Goal: Navigation & Orientation: Find specific page/section

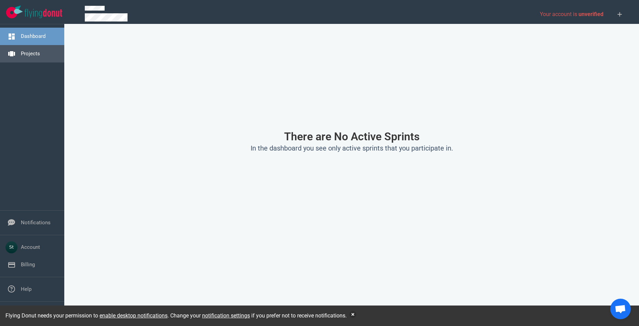
click at [30, 57] on link "Projects" at bounding box center [30, 54] width 19 height 6
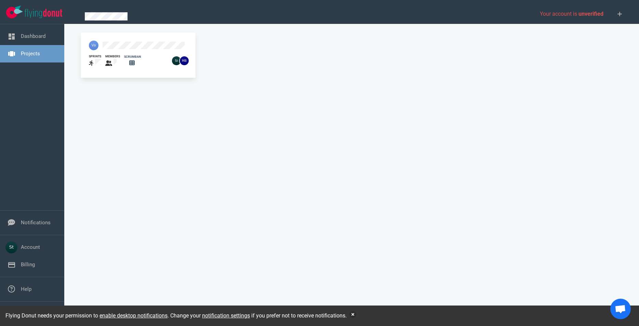
click at [106, 38] on div at bounding box center [124, 46] width 79 height 18
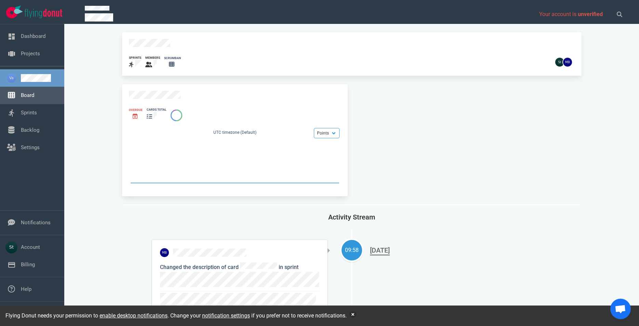
click at [34, 93] on link "Board" at bounding box center [27, 95] width 13 height 6
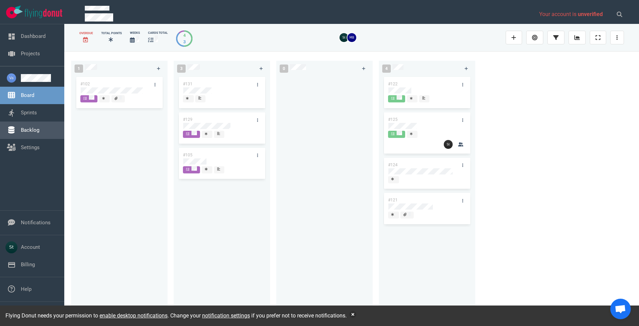
click at [24, 131] on link "Backlog" at bounding box center [30, 130] width 18 height 6
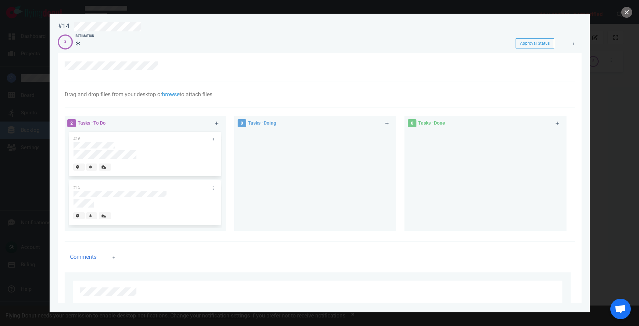
click at [24, 125] on div at bounding box center [319, 163] width 639 height 326
click at [35, 122] on div at bounding box center [319, 163] width 639 height 326
click at [626, 13] on button "close" at bounding box center [626, 12] width 11 height 11
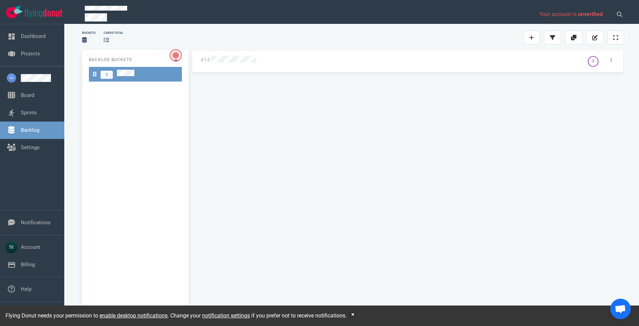
click at [403, 97] on div "#14 2" at bounding box center [407, 181] width 432 height 263
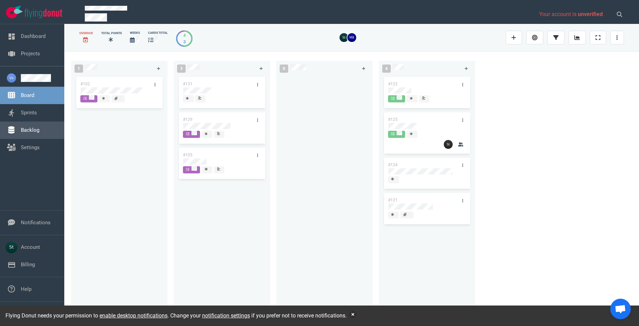
click at [33, 131] on link "Backlog" at bounding box center [30, 130] width 18 height 6
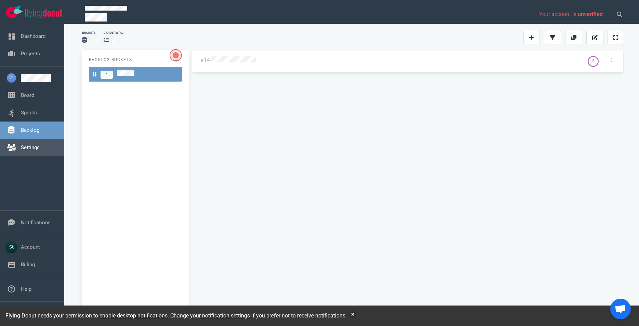
click at [36, 145] on link "Settings" at bounding box center [30, 148] width 19 height 6
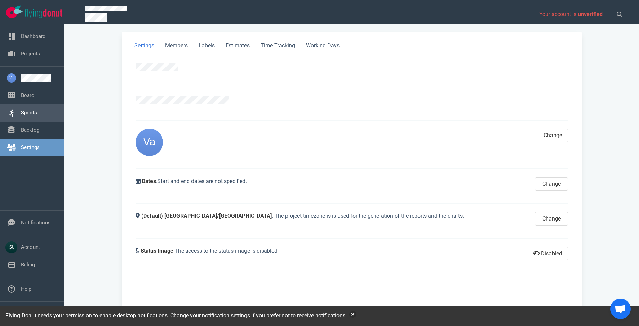
click at [33, 120] on ul "Board Sprints Backlog Settings" at bounding box center [32, 111] width 64 height 91
click at [32, 116] on link "Sprints" at bounding box center [29, 113] width 16 height 6
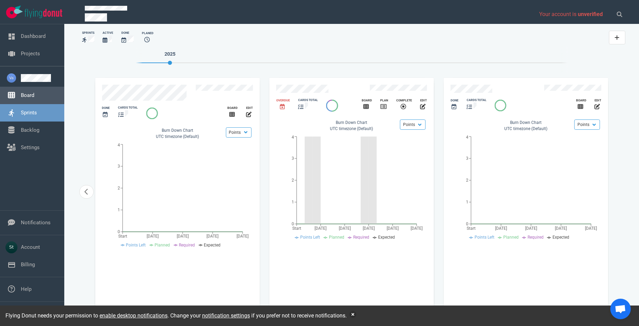
click at [34, 94] on link "Board" at bounding box center [27, 95] width 13 height 6
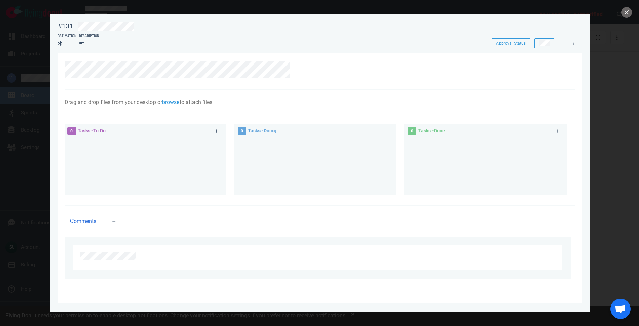
click at [2, 141] on div at bounding box center [319, 163] width 639 height 326
click at [35, 133] on div at bounding box center [319, 163] width 639 height 326
click at [625, 10] on button "close" at bounding box center [626, 12] width 11 height 11
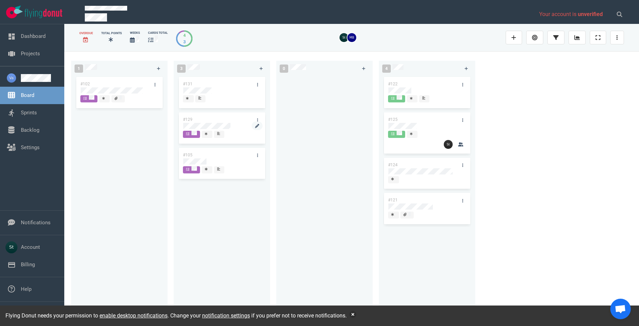
click at [235, 125] on div at bounding box center [221, 126] width 77 height 6
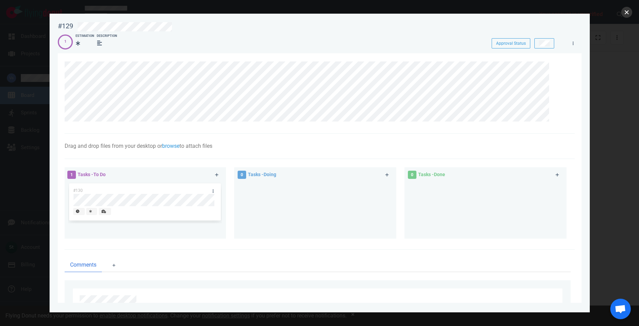
click at [627, 11] on button "close" at bounding box center [626, 12] width 11 height 11
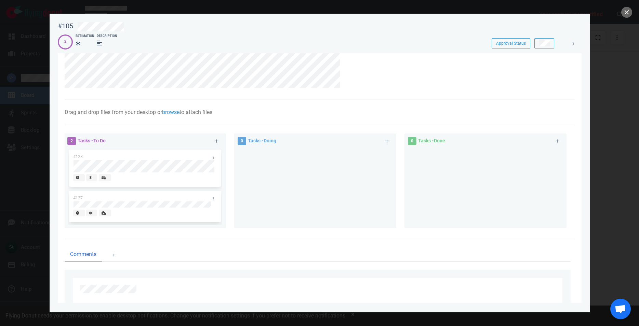
scroll to position [112, 0]
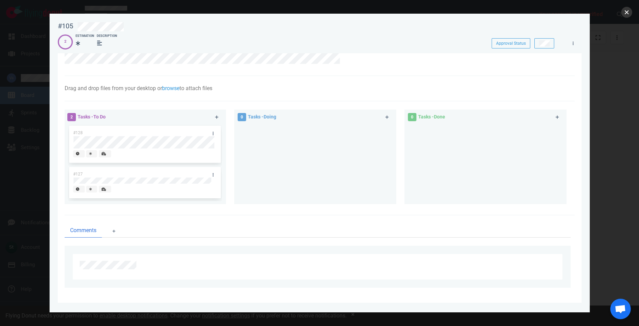
click at [623, 15] on button "close" at bounding box center [626, 12] width 11 height 11
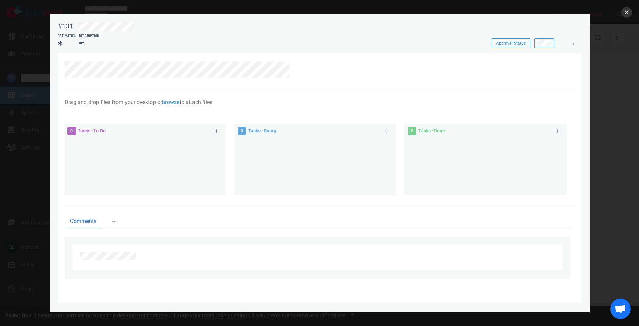
click at [625, 15] on button "close" at bounding box center [626, 12] width 11 height 11
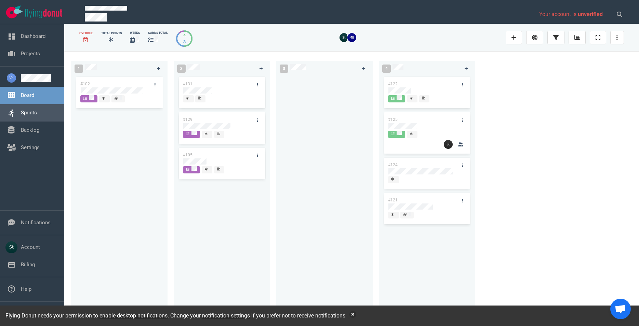
click at [21, 110] on link "Sprints" at bounding box center [29, 113] width 16 height 6
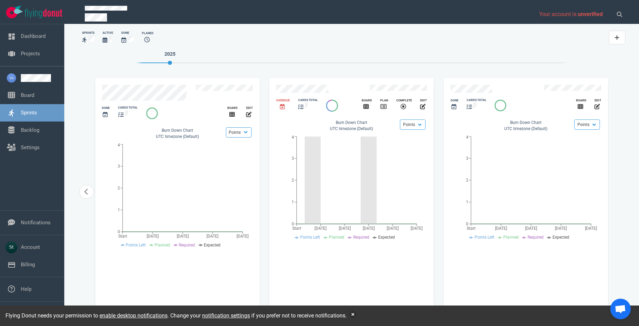
click at [355, 253] on div "Overdue cards total Board Plan Complete edit Points Hours Burn Down Chart UTC t…" at bounding box center [351, 192] width 164 height 228
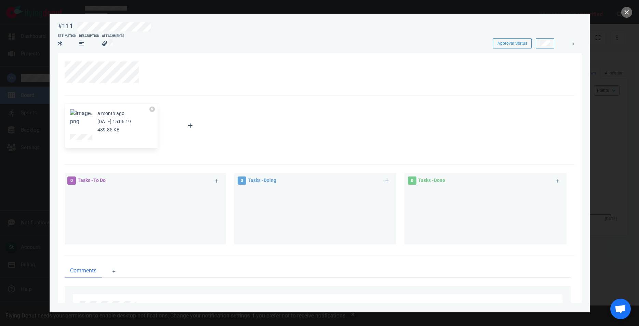
click at [44, 102] on div at bounding box center [319, 163] width 639 height 326
click at [632, 13] on div at bounding box center [319, 163] width 639 height 326
click at [627, 12] on button "close" at bounding box center [626, 12] width 11 height 11
click at [629, 10] on button "close" at bounding box center [626, 12] width 11 height 11
click at [54, 126] on section "#111 Approval Status Estimation Description Attachments Approval Status a month…" at bounding box center [320, 161] width 540 height 294
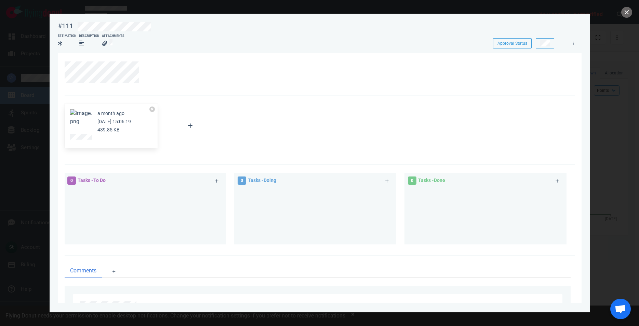
click at [29, 102] on div at bounding box center [319, 163] width 639 height 326
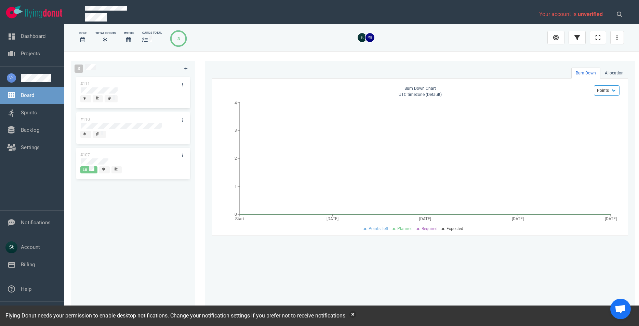
click at [25, 98] on link "Board" at bounding box center [27, 95] width 13 height 6
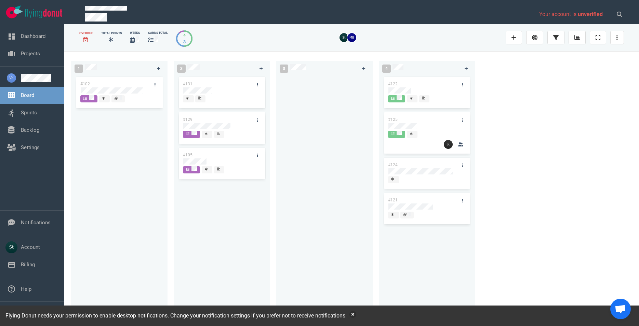
click at [25, 98] on link "Board" at bounding box center [27, 95] width 13 height 6
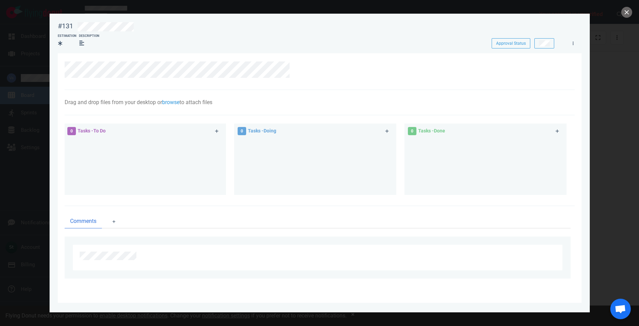
click at [621, 11] on div at bounding box center [319, 163] width 639 height 326
click at [629, 12] on button "close" at bounding box center [626, 12] width 11 height 11
click at [630, 15] on button "close" at bounding box center [626, 12] width 11 height 11
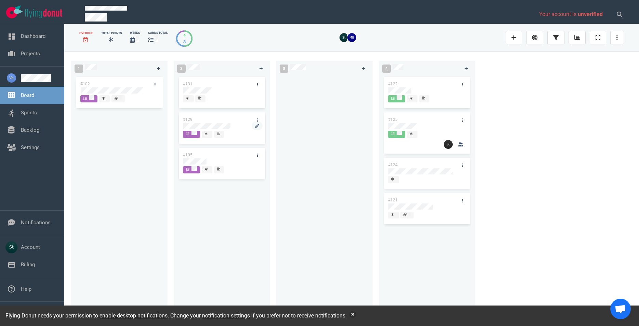
click at [232, 128] on div at bounding box center [221, 126] width 77 height 6
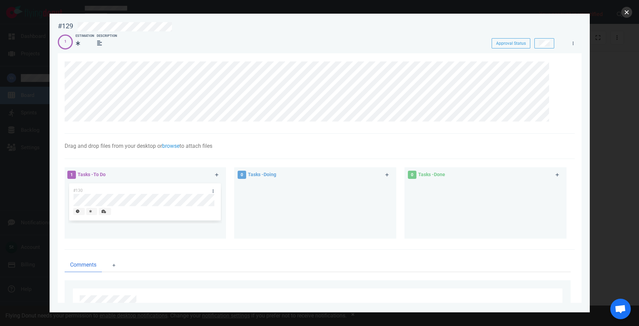
click at [626, 10] on button "close" at bounding box center [626, 12] width 11 height 11
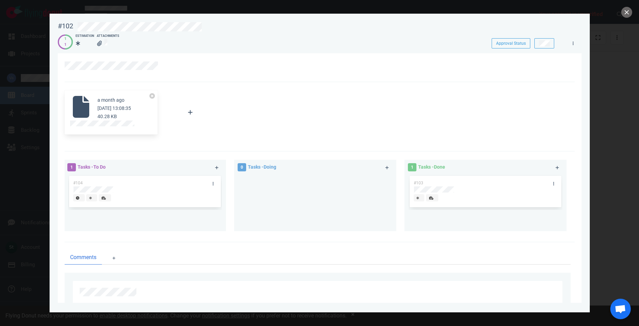
click at [29, 138] on div at bounding box center [319, 163] width 639 height 326
drag, startPoint x: 632, startPoint y: 9, endPoint x: 628, endPoint y: 9, distance: 3.4
click at [631, 9] on div at bounding box center [319, 163] width 639 height 326
click at [626, 10] on button "close" at bounding box center [626, 12] width 11 height 11
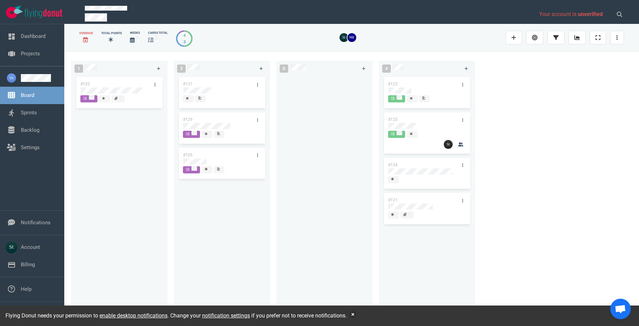
click at [193, 158] on div "#105" at bounding box center [215, 155] width 73 height 14
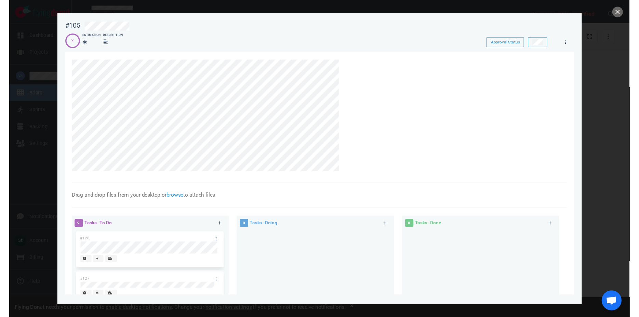
scroll to position [112, 0]
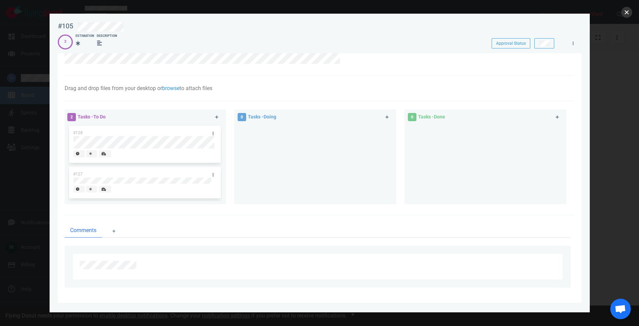
click at [625, 12] on button "close" at bounding box center [626, 12] width 11 height 11
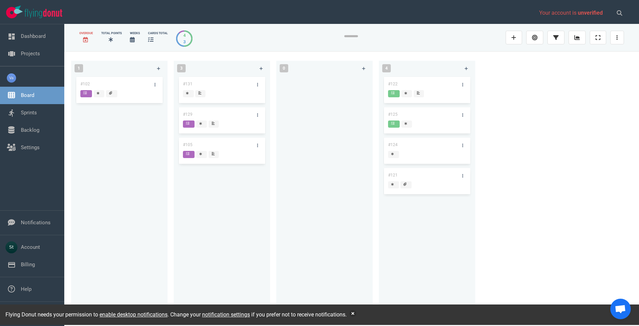
click at [45, 24] on div "Dashboard Projects Board Sprints Backlog Settings Notifications Account Billing…" at bounding box center [32, 163] width 64 height 326
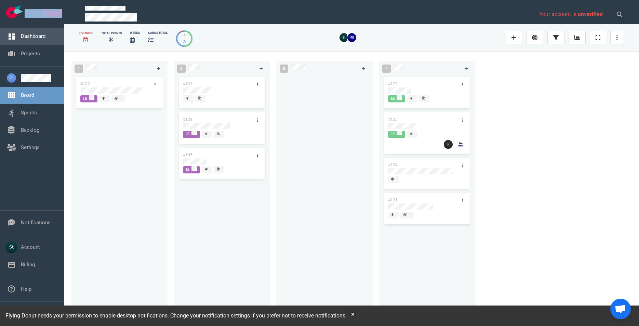
click at [29, 37] on link "Dashboard" at bounding box center [33, 36] width 25 height 6
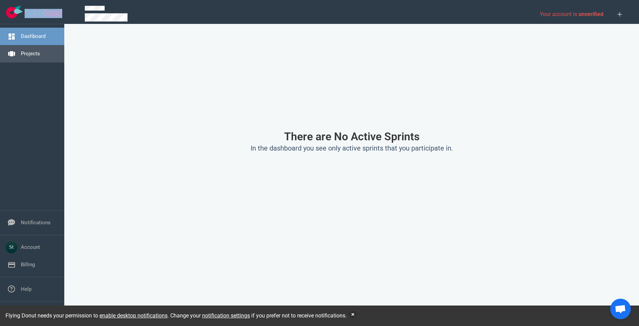
click at [29, 55] on link "Projects" at bounding box center [30, 54] width 19 height 6
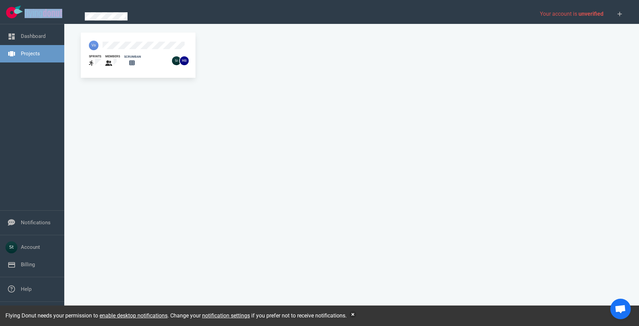
drag, startPoint x: 107, startPoint y: 41, endPoint x: 113, endPoint y: 44, distance: 6.6
click at [107, 41] on div at bounding box center [124, 46] width 79 height 18
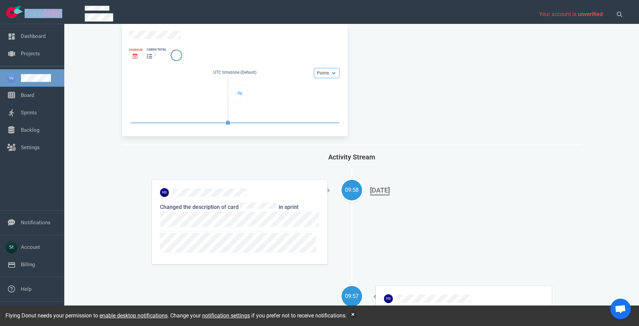
scroll to position [117, 0]
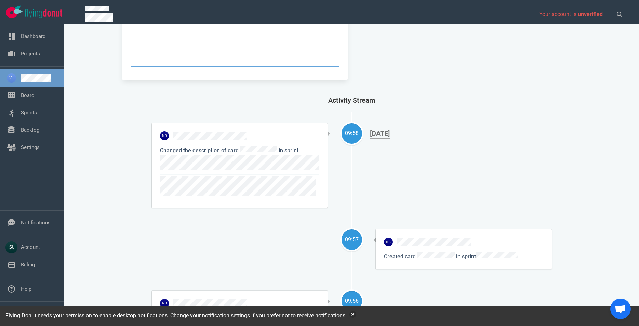
click at [421, 186] on div "09:58 Changed the description of card in sprint Aug 04, 2025" at bounding box center [352, 165] width 400 height 84
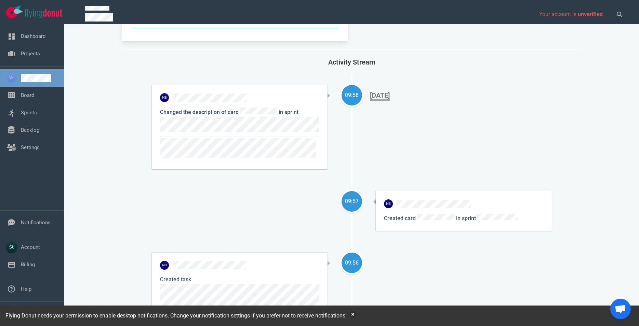
scroll to position [156, 0]
click at [95, 127] on div "sprints members scrumban Overdue cards total Points Hours UTC timezone (Default…" at bounding box center [351, 23] width 558 height 294
click at [261, 102] on div "Changed the description of card in sprint Aug 04, 2025" at bounding box center [240, 126] width 176 height 84
